Goal: Transaction & Acquisition: Purchase product/service

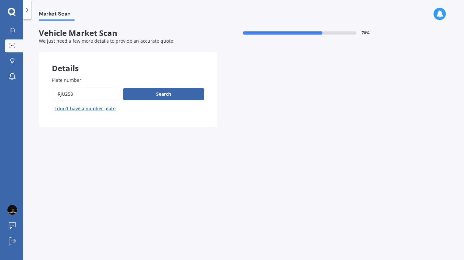
type input "RJU258"
click at [0, 0] on button "Next" at bounding box center [0, 0] width 0 height 0
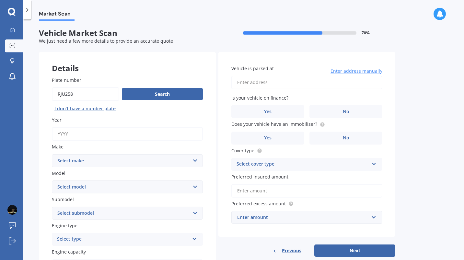
click at [130, 138] on input "Year" at bounding box center [127, 134] width 151 height 14
type input "2014"
click at [132, 163] on select "Select make AC ALFA ROMEO ASTON MARTIN AUDI AUSTIN BEDFORD Bentley BMW BYD CADI…" at bounding box center [127, 161] width 151 height 13
click at [52, 155] on select "Select make AC ALFA ROMEO ASTON MARTIN AUDI AUSTIN BEDFORD Bentley BMW BYD CADI…" at bounding box center [127, 161] width 151 height 13
click at [123, 164] on select "Select make AC ALFA ROMEO ASTON MARTIN AUDI AUSTIN BEDFORD Bentley BMW BYD CADI…" at bounding box center [127, 161] width 151 height 13
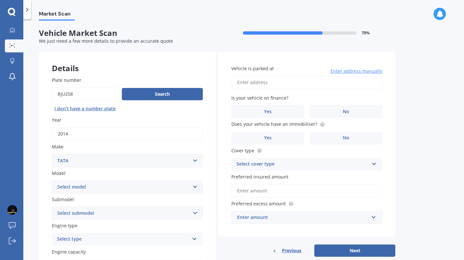
select select "TOYOTA"
click at [52, 155] on select "Select make AC ALFA ROMEO ASTON MARTIN AUDI AUSTIN BEDFORD Bentley BMW BYD CADI…" at bounding box center [127, 161] width 151 height 13
click at [107, 191] on select "Select model 4 Runner 86 [PERSON_NAME] Alphard Altezza Aqua Aristo Aurion Auris…" at bounding box center [127, 187] width 151 height 13
select select "CAMRY"
click at [52, 181] on select "Select model 4 Runner 86 [PERSON_NAME] Alphard Altezza Aqua Aristo Aurion Auris…" at bounding box center [127, 187] width 151 height 13
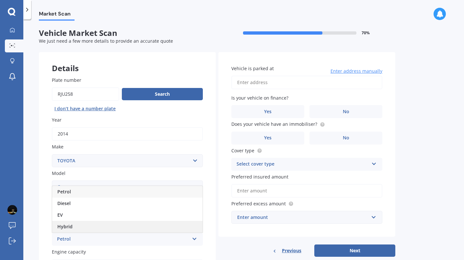
click at [95, 229] on div "Hybrid" at bounding box center [127, 227] width 150 height 12
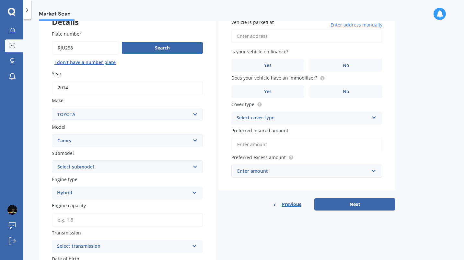
scroll to position [59, 0]
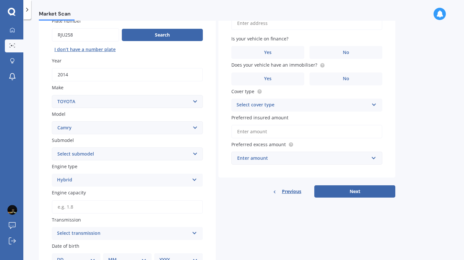
click at [95, 153] on select "Select submodel (All other) Altise 2.4 Altise 3.0 V6 Ateva 2.4 Ateva 3.0 V6 Azu…" at bounding box center [127, 154] width 151 height 13
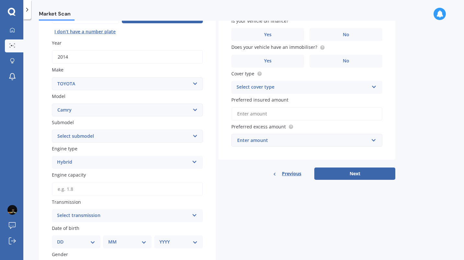
scroll to position [77, 0]
click at [92, 140] on select "Select submodel (All other) Altise 2.4 Altise 3.0 V6 Ateva 2.4 Ateva 3.0 V6 Azu…" at bounding box center [127, 136] width 151 height 13
select select "HYBRID G PACKAGE"
click at [52, 131] on select "Select submodel (All other) Altise 2.4 Altise 3.0 V6 Ateva 2.4 Ateva 3.0 V6 Azu…" at bounding box center [127, 136] width 151 height 13
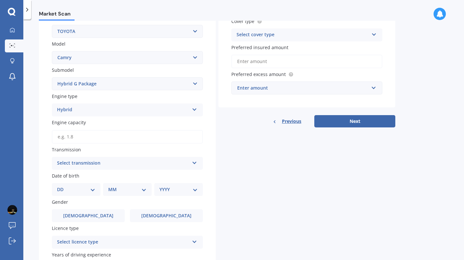
scroll to position [132, 0]
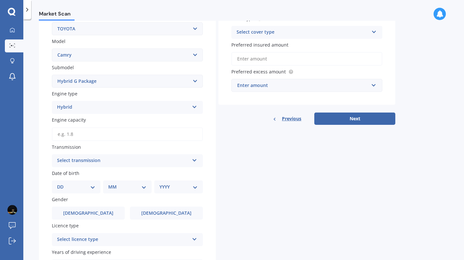
click at [93, 137] on input "Engine capacity" at bounding box center [127, 135] width 151 height 14
type input "2.5"
select select "01"
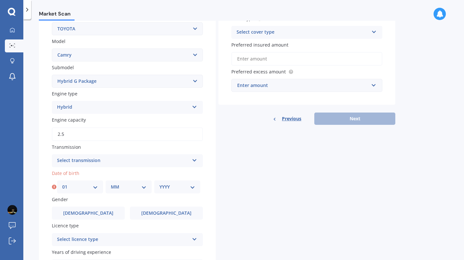
click at [77, 161] on div "Select transmission" at bounding box center [123, 161] width 132 height 8
click at [68, 175] on div "Auto" at bounding box center [127, 174] width 150 height 12
click at [122, 187] on select "MM 01 02 03 04 05 06 07 08 09 10 11 12" at bounding box center [129, 187] width 36 height 7
select select "10"
click at [111, 185] on select "MM 01 02 03 04 05 06 07 08 09 10 11 12" at bounding box center [129, 187] width 36 height 7
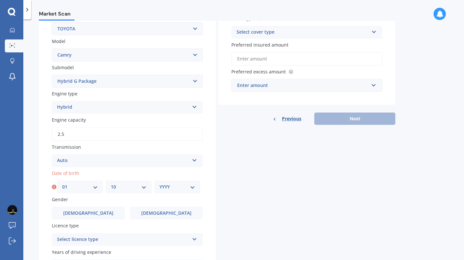
click at [174, 187] on select "YYYY 2025 2024 2023 2022 2021 2020 2019 2018 2017 2016 2015 2014 2013 2012 2011…" at bounding box center [177, 187] width 36 height 7
select select "1978"
click at [159, 185] on select "YYYY 2025 2024 2023 2022 2021 2020 2019 2018 2017 2016 2015 2014 2013 2012 2011…" at bounding box center [177, 187] width 36 height 7
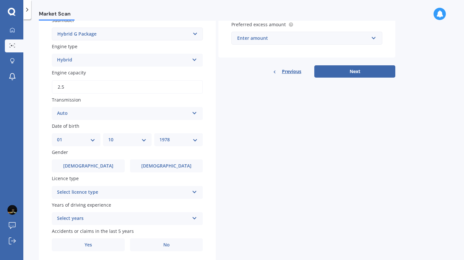
scroll to position [188, 0]
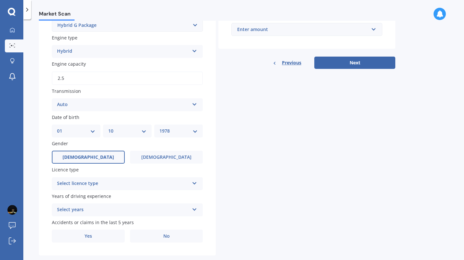
click at [112, 161] on label "[DEMOGRAPHIC_DATA]" at bounding box center [88, 157] width 73 height 13
click at [0, 0] on input "[DEMOGRAPHIC_DATA]" at bounding box center [0, 0] width 0 height 0
click at [101, 186] on div "Select licence type" at bounding box center [123, 184] width 132 height 8
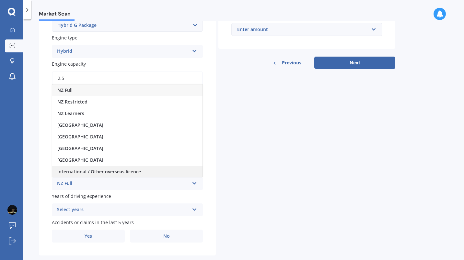
click at [121, 171] on span "International / Other overseas licence" at bounding box center [99, 172] width 84 height 6
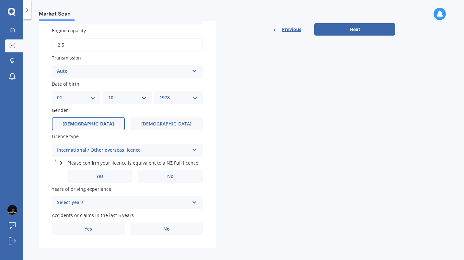
scroll to position [229, 0]
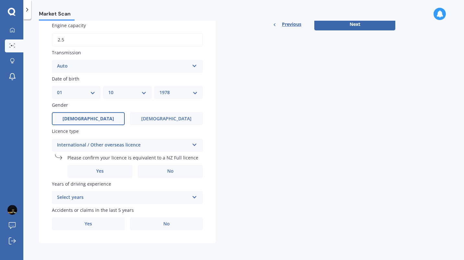
click at [121, 171] on label "Yes" at bounding box center [99, 171] width 65 height 13
click at [0, 0] on input "Yes" at bounding box center [0, 0] width 0 height 0
click at [124, 196] on div "Select years" at bounding box center [123, 198] width 132 height 8
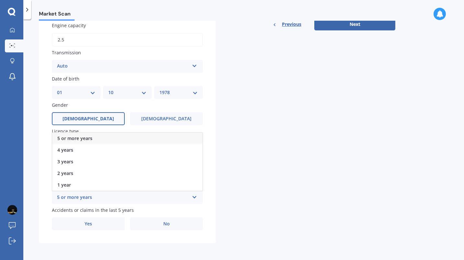
click at [114, 140] on div "5 or more years" at bounding box center [127, 139] width 150 height 12
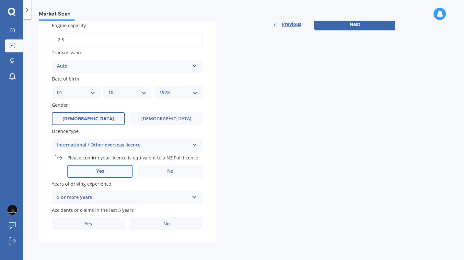
click at [186, 198] on div "5 or more years" at bounding box center [123, 198] width 132 height 8
click at [171, 241] on div "Plate number Search I don’t have a number plate Year [DATE] Make Select make AC…" at bounding box center [127, 40] width 177 height 407
click at [165, 232] on div "Plate number Search I don’t have a number plate Year [DATE] Make Select make AC…" at bounding box center [127, 40] width 177 height 407
click at [169, 230] on label "No" at bounding box center [166, 224] width 73 height 13
click at [0, 0] on input "No" at bounding box center [0, 0] width 0 height 0
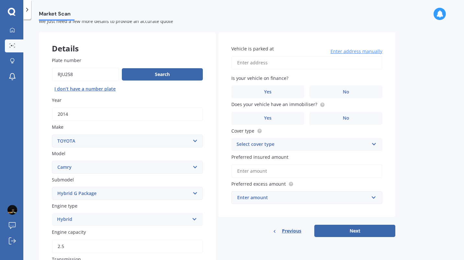
scroll to position [17, 0]
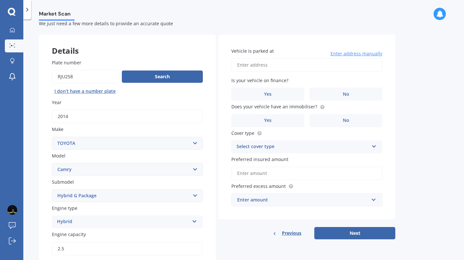
click at [167, 123] on input "2014" at bounding box center [127, 117] width 151 height 14
click at [299, 65] on input "Vehicle is parked at" at bounding box center [306, 65] width 151 height 14
click at [188, 101] on label "Year" at bounding box center [126, 102] width 148 height 7
click at [188, 110] on input "2014" at bounding box center [127, 117] width 151 height 14
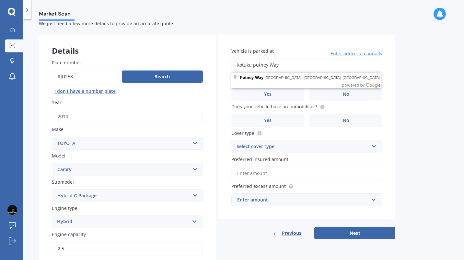
click at [291, 66] on input "kotuku putney Way" at bounding box center [306, 65] width 151 height 14
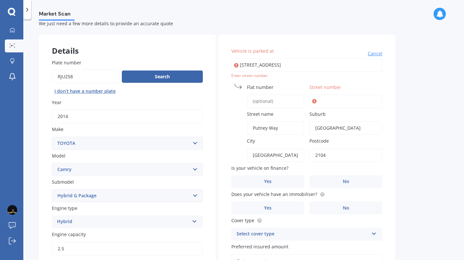
click at [241, 64] on input "[STREET_ADDRESS]" at bounding box center [306, 65] width 151 height 14
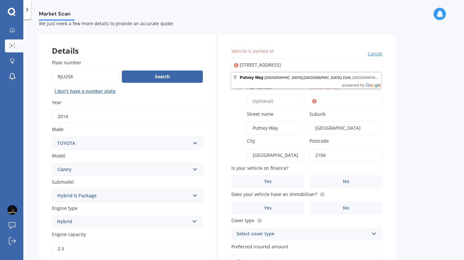
type input "[STREET_ADDRESS]"
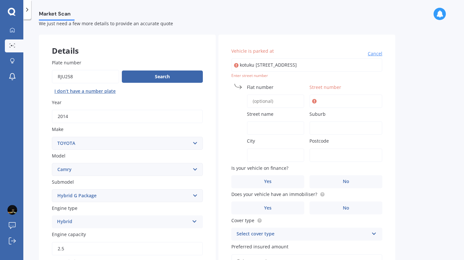
type input "kotuku [STREET_ADDRESS]"
click at [337, 101] on input "Street number" at bounding box center [345, 102] width 73 height 14
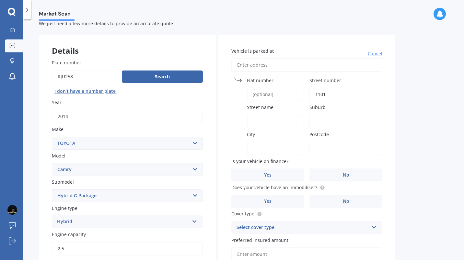
type input "1101"
click at [426, 119] on div "Market Scan Vehicle Market Scan 70 % We just need a few more details to provide…" at bounding box center [243, 141] width 441 height 241
click at [280, 122] on input "Street name" at bounding box center [275, 122] width 57 height 14
type input "o"
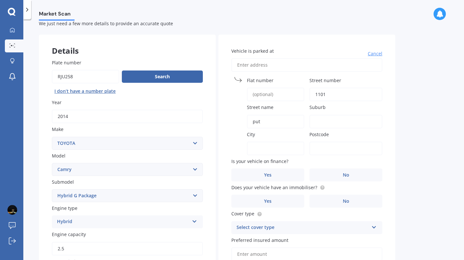
type input "put"
click at [288, 65] on input "Vehicle is parked at" at bounding box center [306, 65] width 151 height 14
type input "k"
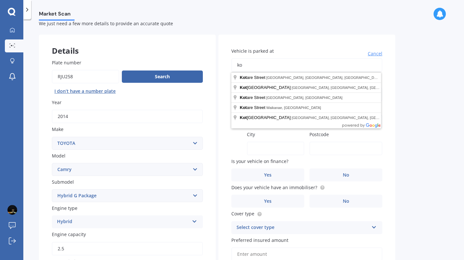
type input "k"
type input "[STREET_ADDRESS]"
type input "17 Putney"
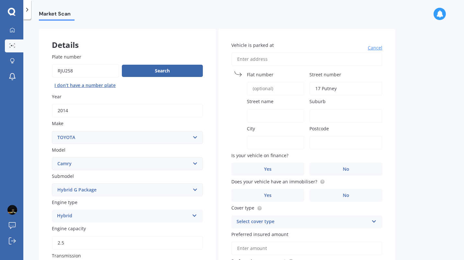
scroll to position [20, 0]
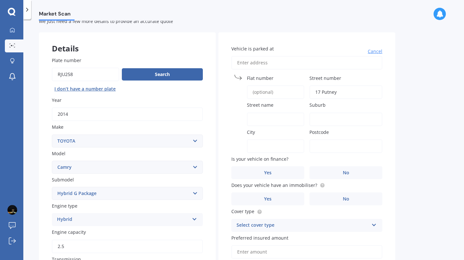
type input "K"
type input "[STREET_ADDRESS]"
type input "[GEOGRAPHIC_DATA]"
type input "Ngāruawāhia"
type input "[GEOGRAPHIC_DATA]"
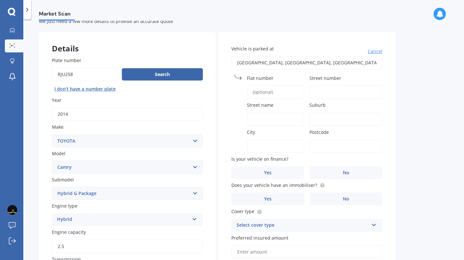
type input "3720"
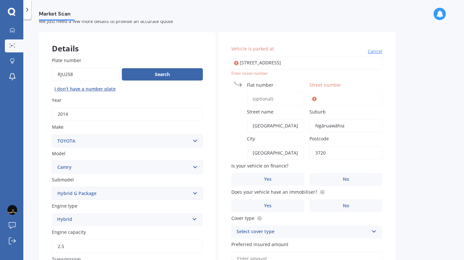
click at [310, 66] on input "[STREET_ADDRESS]" at bounding box center [306, 63] width 151 height 14
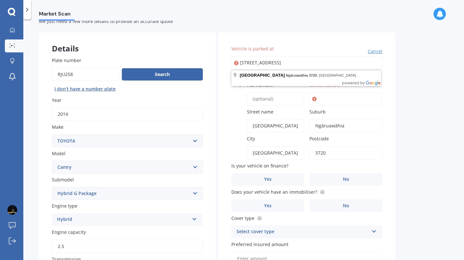
type input "[GEOGRAPHIC_DATA]"
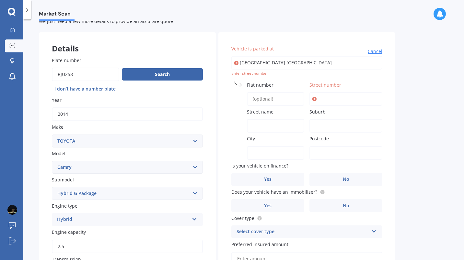
type input "[GEOGRAPHIC_DATA] [GEOGRAPHIC_DATA]"
click at [330, 151] on input "Postcode" at bounding box center [345, 153] width 73 height 14
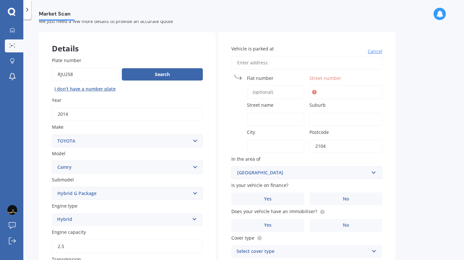
type input "2104"
click at [255, 145] on input "City" at bounding box center [275, 147] width 57 height 14
type input "m"
type input "[GEOGRAPHIC_DATA]"
click at [391, 171] on div "Vehicle is parked at [GEOGRAPHIC_DATA] name [GEOGRAPHIC_DATA] [GEOGRAPHIC_DATA]…" at bounding box center [306, 178] width 177 height 293
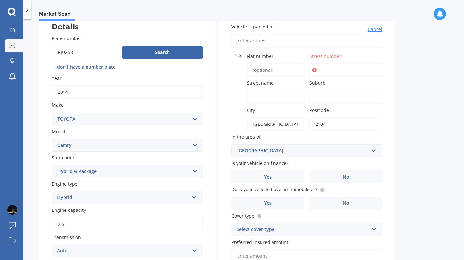
scroll to position [52, 0]
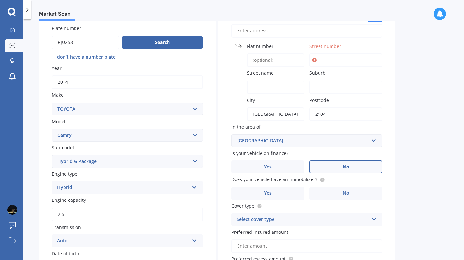
click at [352, 165] on label "No" at bounding box center [345, 167] width 73 height 13
click at [0, 0] on input "No" at bounding box center [0, 0] width 0 height 0
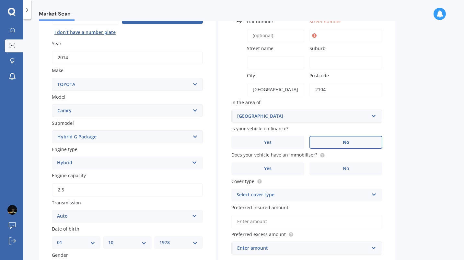
scroll to position [77, 0]
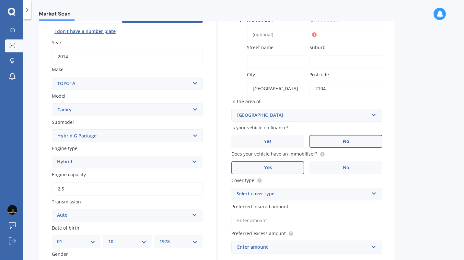
click at [279, 170] on label "Yes" at bounding box center [267, 168] width 73 height 13
click at [0, 0] on input "Yes" at bounding box center [0, 0] width 0 height 0
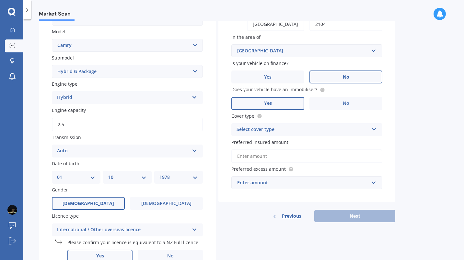
scroll to position [143, 0]
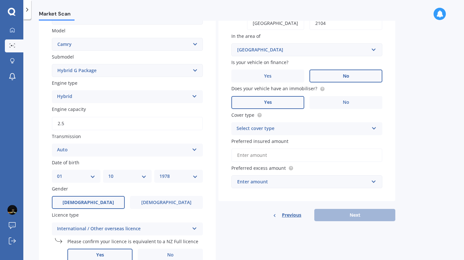
click at [350, 133] on div "Select cover type" at bounding box center [302, 129] width 132 height 8
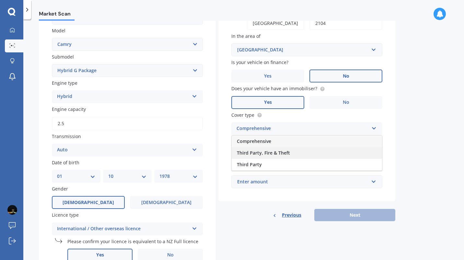
click at [310, 149] on div "Third Party, Fire & Theft" at bounding box center [307, 153] width 150 height 12
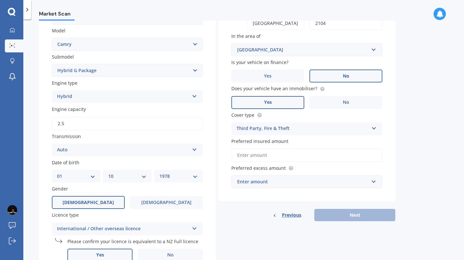
click at [297, 183] on div "Enter amount" at bounding box center [303, 181] width 132 height 7
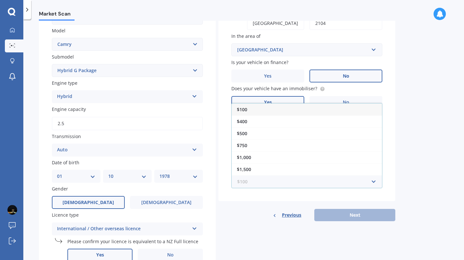
click at [297, 183] on input "text" at bounding box center [304, 182] width 145 height 12
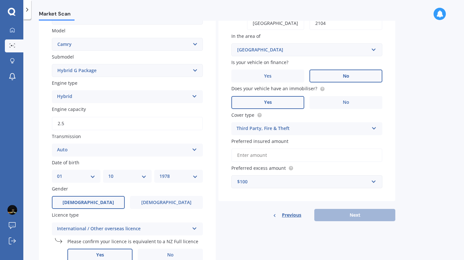
click at [265, 230] on div "Details Plate number Search I don’t have a number plate Year [DATE] Make Select…" at bounding box center [217, 118] width 356 height 419
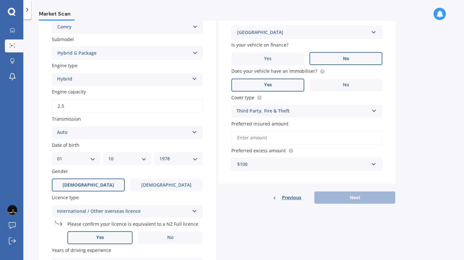
click at [289, 168] on div "$100" at bounding box center [303, 164] width 132 height 7
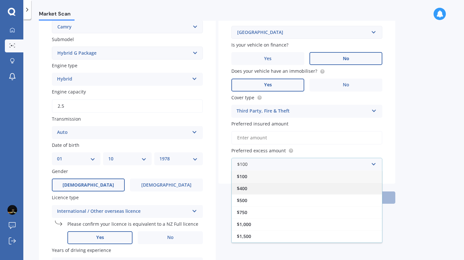
click at [266, 192] on div "$400" at bounding box center [307, 189] width 150 height 12
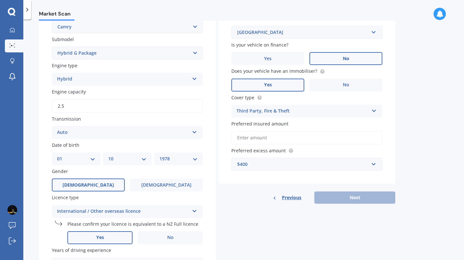
click at [282, 135] on input "Preferred insured amount" at bounding box center [306, 138] width 151 height 14
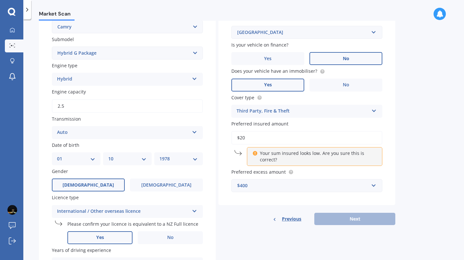
type input "$2"
type input "$5"
type input "$6"
type input "$50"
click at [427, 178] on div "Market Scan Vehicle Market Scan 70 % We just need a few more details to provide…" at bounding box center [243, 141] width 441 height 241
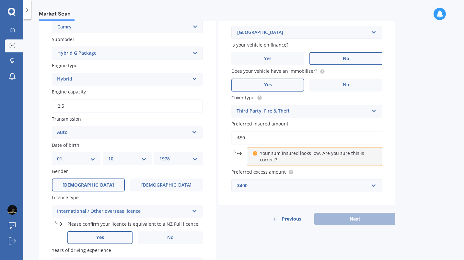
click at [281, 207] on div "Vehicle is parked at [GEOGRAPHIC_DATA] name [GEOGRAPHIC_DATA] [GEOGRAPHIC_DATA]…" at bounding box center [306, 59] width 177 height 334
click at [272, 162] on p "Your sum insured looks low. Are you sure this is correct?" at bounding box center [317, 156] width 114 height 13
click at [256, 155] on icon at bounding box center [254, 152] width 5 height 5
click at [388, 126] on div "Vehicle is parked at [GEOGRAPHIC_DATA] name [GEOGRAPHIC_DATA] [GEOGRAPHIC_DATA]…" at bounding box center [306, 49] width 177 height 314
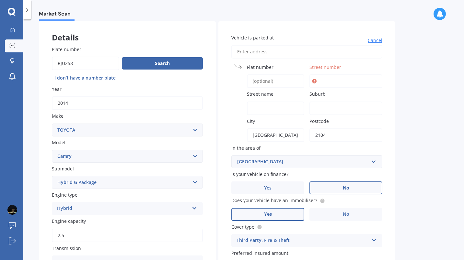
scroll to position [30, 0]
click at [329, 79] on input "Street number" at bounding box center [345, 82] width 73 height 14
type input "17"
click at [387, 62] on div "Vehicle is parked at [GEOGRAPHIC_DATA] number 17 Street name [GEOGRAPHIC_DATA] …" at bounding box center [306, 179] width 177 height 314
click at [287, 111] on input "Street name" at bounding box center [275, 109] width 57 height 14
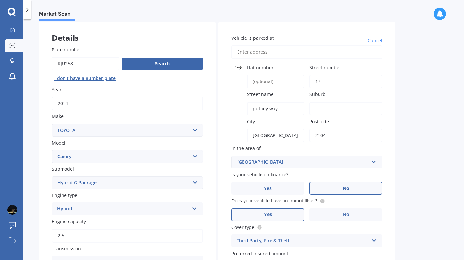
type input "putney way"
click at [317, 106] on input "Suburb" at bounding box center [345, 109] width 73 height 14
click at [390, 101] on div "Vehicle is parked at [GEOGRAPHIC_DATA] number [GEOGRAPHIC_DATA] name [GEOGRAPHI…" at bounding box center [306, 179] width 177 height 314
click at [322, 109] on input "[GEOGRAPHIC_DATA]" at bounding box center [345, 109] width 73 height 14
click at [391, 136] on div "Vehicle is parked at [GEOGRAPHIC_DATA] number [GEOGRAPHIC_DATA] name [GEOGRAPHI…" at bounding box center [306, 179] width 177 height 314
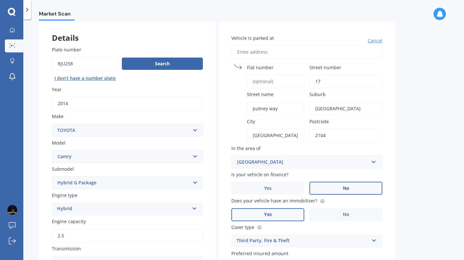
click at [328, 109] on input "[GEOGRAPHIC_DATA]" at bounding box center [345, 109] width 73 height 14
type input "[GEOGRAPHIC_DATA]"
click at [391, 130] on div "Vehicle is parked at [GEOGRAPHIC_DATA] name [GEOGRAPHIC_DATA] [GEOGRAPHIC_DATA]…" at bounding box center [306, 179] width 177 height 314
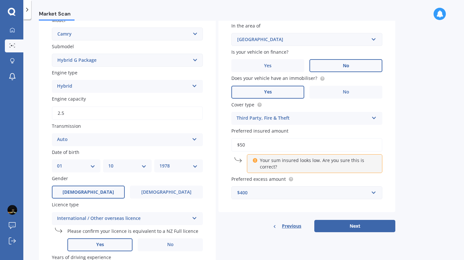
scroll to position [178, 0]
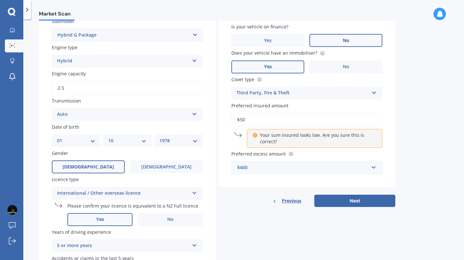
click at [288, 120] on input "$50" at bounding box center [306, 120] width 151 height 14
type input "$5"
type input "$1"
type input "$150"
click button "Next" at bounding box center [354, 201] width 81 height 12
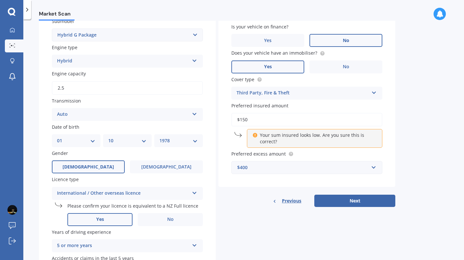
select select "01"
select select "10"
select select "1978"
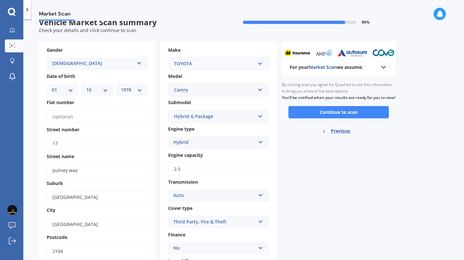
scroll to position [0, 0]
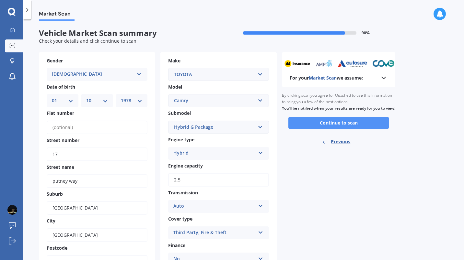
click at [325, 128] on button "Continue to scan" at bounding box center [338, 123] width 100 height 12
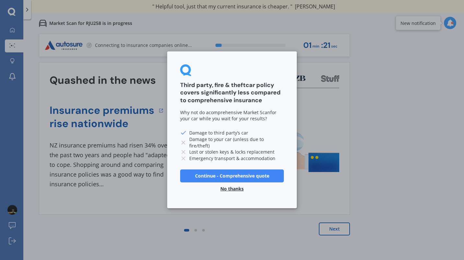
click at [259, 178] on button "Continue - Comprehensive quote" at bounding box center [232, 176] width 104 height 13
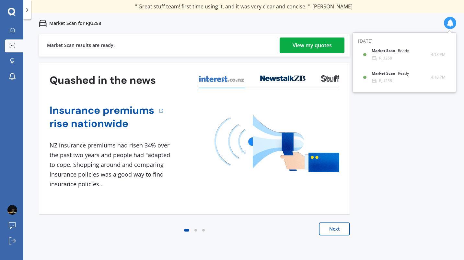
click at [293, 43] on div "View my quotes" at bounding box center [312, 46] width 39 height 16
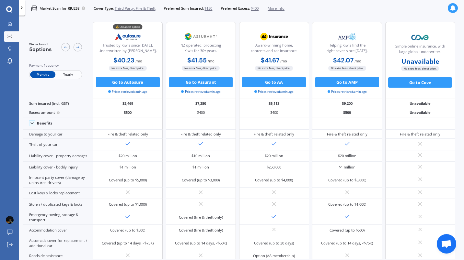
click at [66, 75] on span "Yearly" at bounding box center [67, 74] width 25 height 7
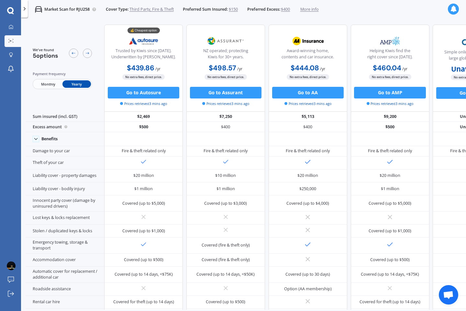
click at [452, 260] on span "Open chat" at bounding box center [448, 295] width 11 height 9
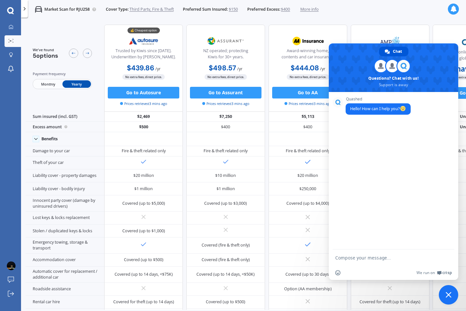
click at [451, 260] on span "Close chat" at bounding box center [449, 295] width 6 height 6
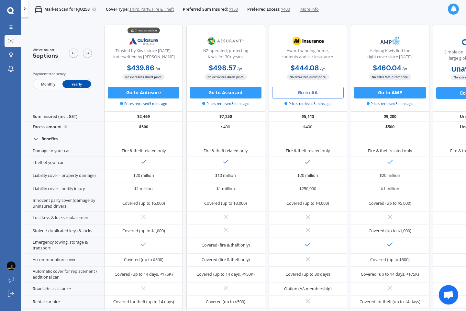
scroll to position [2, 0]
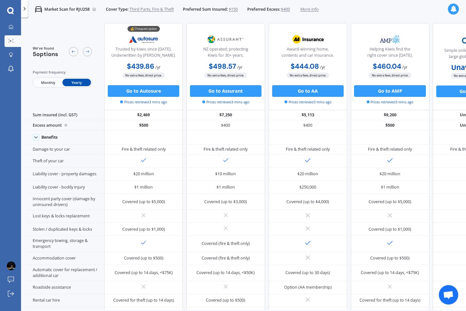
click at [47, 77] on div "Payment frequency Monthly Yearly" at bounding box center [63, 78] width 60 height 18
click at [47, 82] on span "Monthly" at bounding box center [48, 82] width 29 height 7
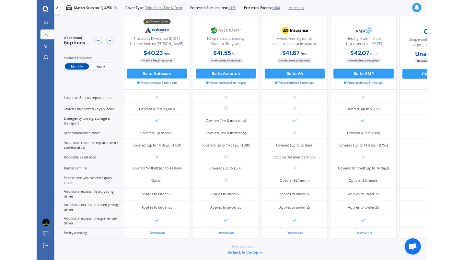
scroll to position [0, 0]
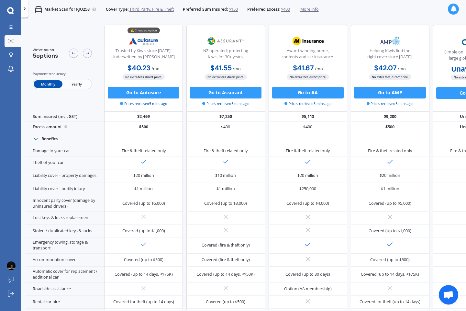
click at [1, 176] on div "My Dashboard Market Scan Explore insurance Notifications [PERSON_NAME] Submit f…" at bounding box center [10, 166] width 21 height 290
click at [5, 26] on link "My Dashboard" at bounding box center [13, 27] width 17 height 12
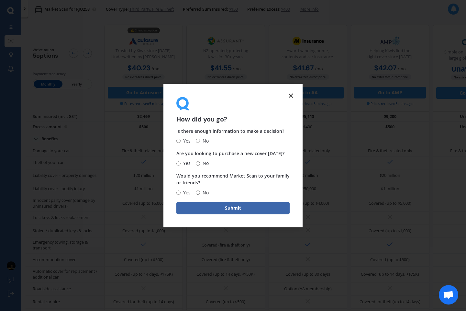
click at [291, 94] on icon at bounding box center [291, 96] width 8 height 8
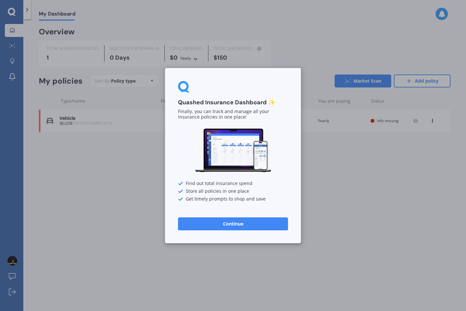
click at [264, 230] on div "Quashed Insurance Dashboard ✨ Finally, you can track and manage all your insura…" at bounding box center [233, 155] width 136 height 175
click at [271, 224] on button "Continue" at bounding box center [233, 223] width 110 height 13
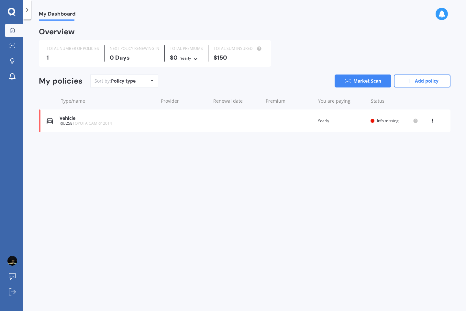
drag, startPoint x: 144, startPoint y: 86, endPoint x: 140, endPoint y: 69, distance: 18.2
click at [140, 69] on div "Overview TOTAL NUMBER OF POLICIES 1 NEXT POLICY RENEWING [DATE] TOTAL PREMIUMS …" at bounding box center [245, 88] width 412 height 119
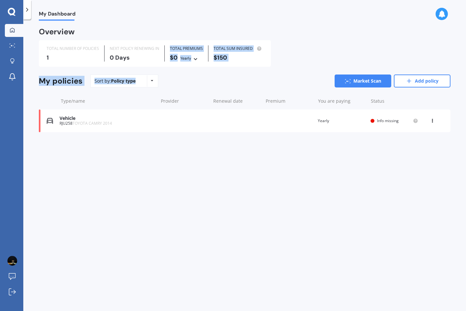
click at [140, 69] on div "Overview TOTAL NUMBER OF POLICIES 1 NEXT POLICY RENEWING [DATE] TOTAL PREMIUMS …" at bounding box center [245, 88] width 412 height 119
click at [155, 84] on div "Policy type Alphabetical Date added Renewing next" at bounding box center [152, 81] width 10 height 12
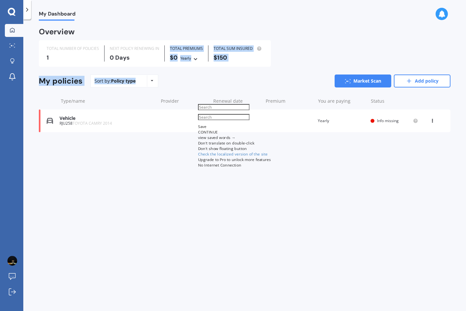
click at [155, 84] on div "Policy type Alphabetical Date added Renewing next" at bounding box center [152, 81] width 10 height 12
click at [140, 83] on div "Sort by: Policy type Policy type Alphabetical Date added Renewing next" at bounding box center [124, 81] width 68 height 13
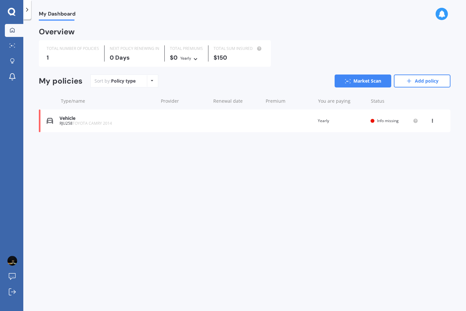
click at [433, 124] on div "Vehicle RJU258 TOYOTA CAMRY 2014 Renewal date Premium You are paying Yearly Sta…" at bounding box center [245, 120] width 412 height 23
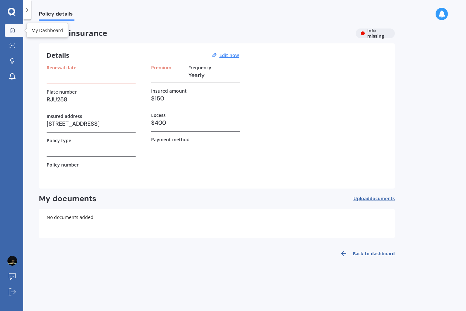
click at [9, 35] on link "My Dashboard" at bounding box center [14, 30] width 18 height 13
